Goal: Information Seeking & Learning: Learn about a topic

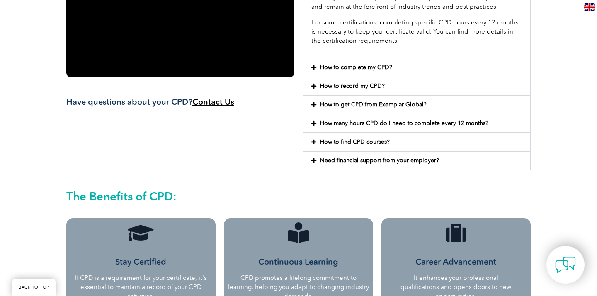
scroll to position [421, 0]
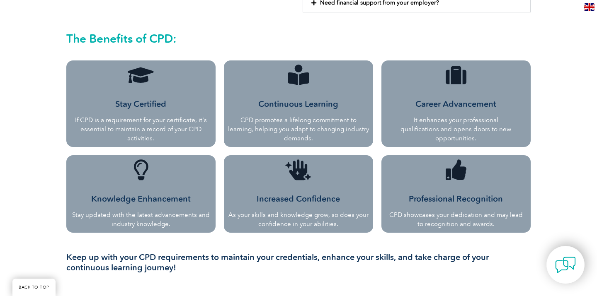
click at [139, 103] on span "Stay Certified" at bounding box center [140, 104] width 51 height 10
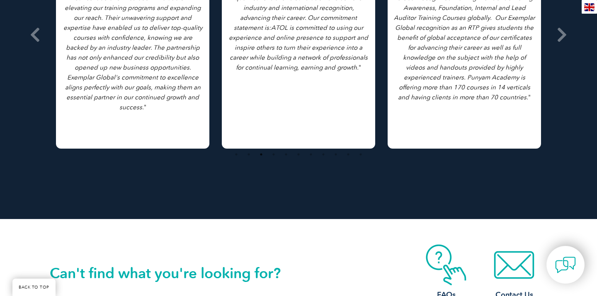
scroll to position [1237, 0]
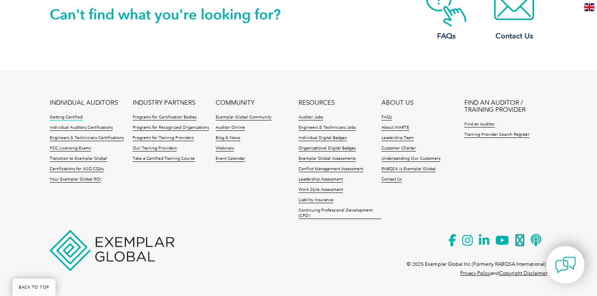
click at [69, 119] on link "Getting Certified" at bounding box center [66, 118] width 33 height 6
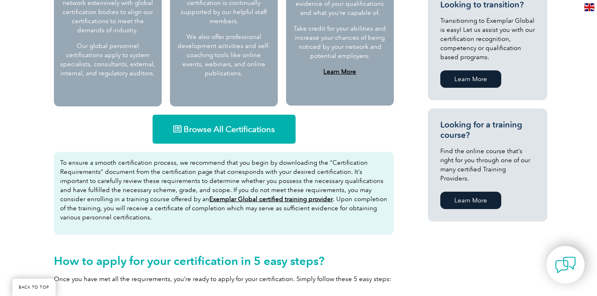
scroll to position [465, 0]
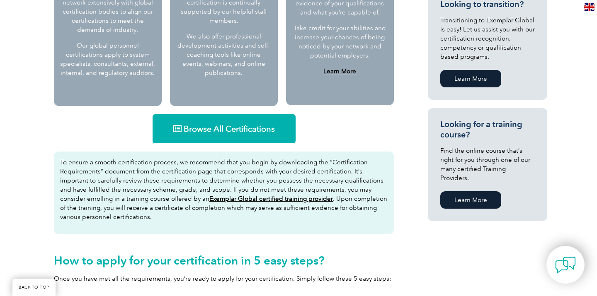
click at [224, 119] on link "Browse All Certifications" at bounding box center [224, 128] width 143 height 29
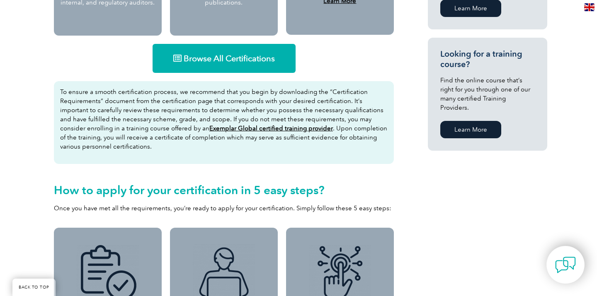
scroll to position [0, 0]
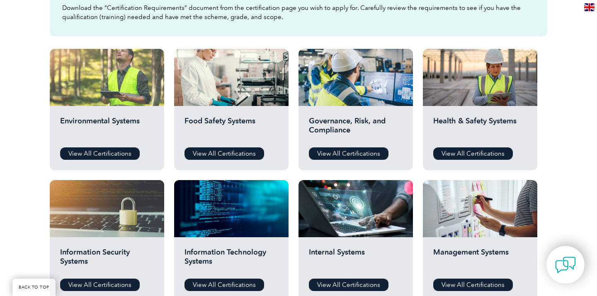
scroll to position [304, 0]
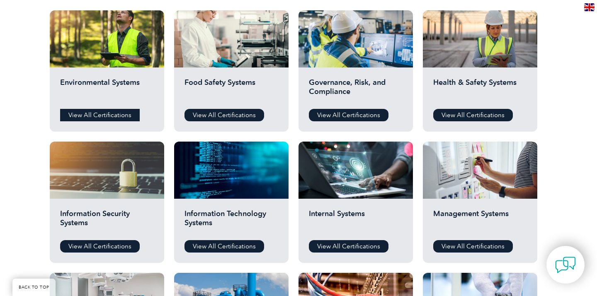
click at [105, 113] on link "View All Certifications" at bounding box center [100, 115] width 80 height 12
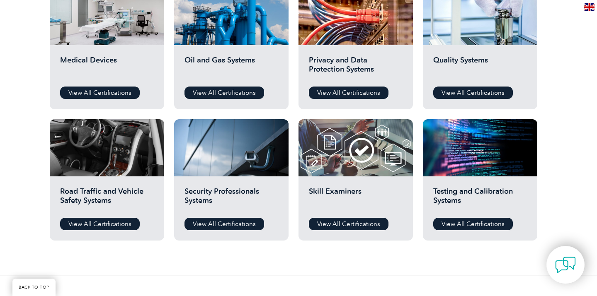
scroll to position [588, 0]
